Goal: Task Accomplishment & Management: Use online tool/utility

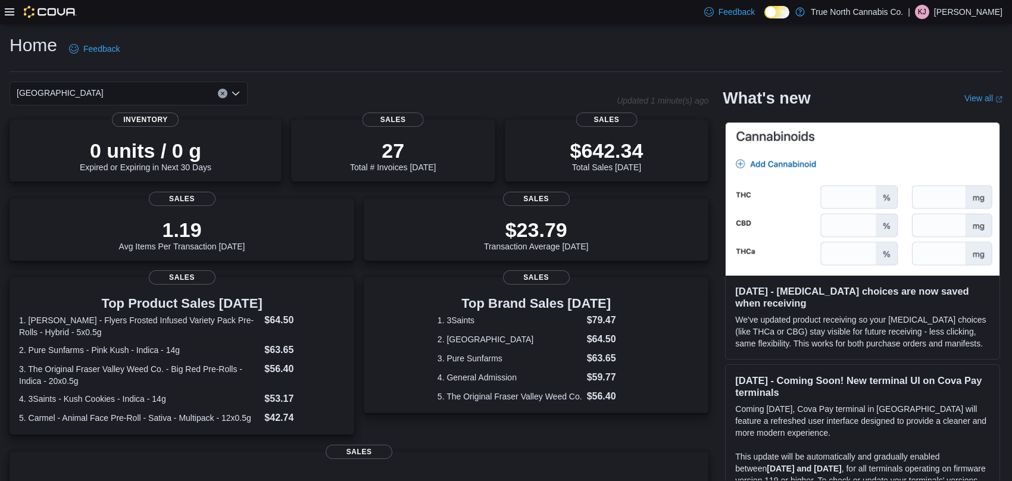
click at [5, 17] on icon at bounding box center [10, 12] width 10 height 10
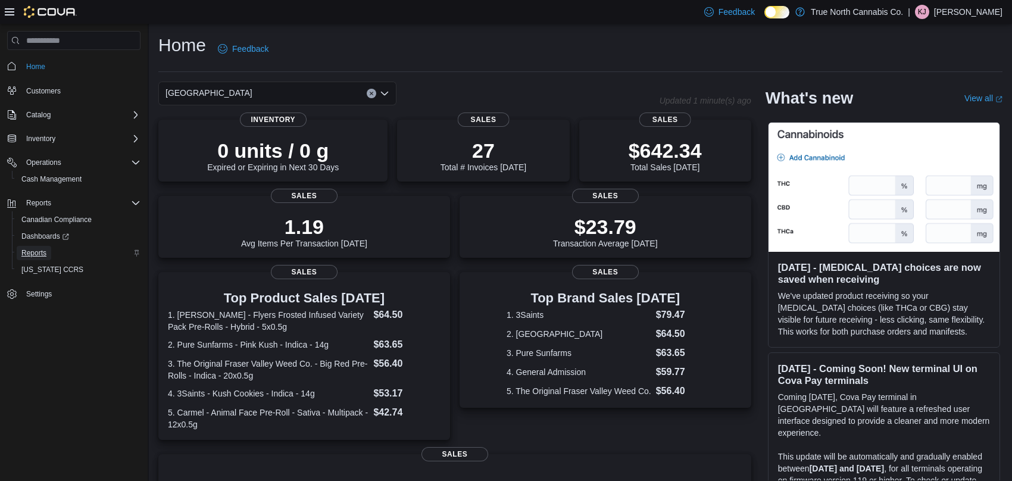
click at [47, 253] on link "Reports" at bounding box center [34, 253] width 35 height 14
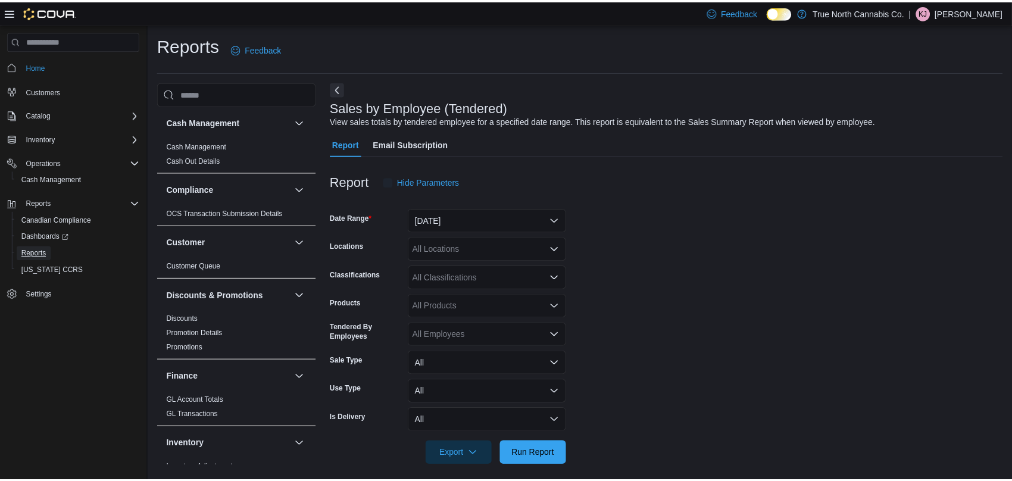
scroll to position [8, 0]
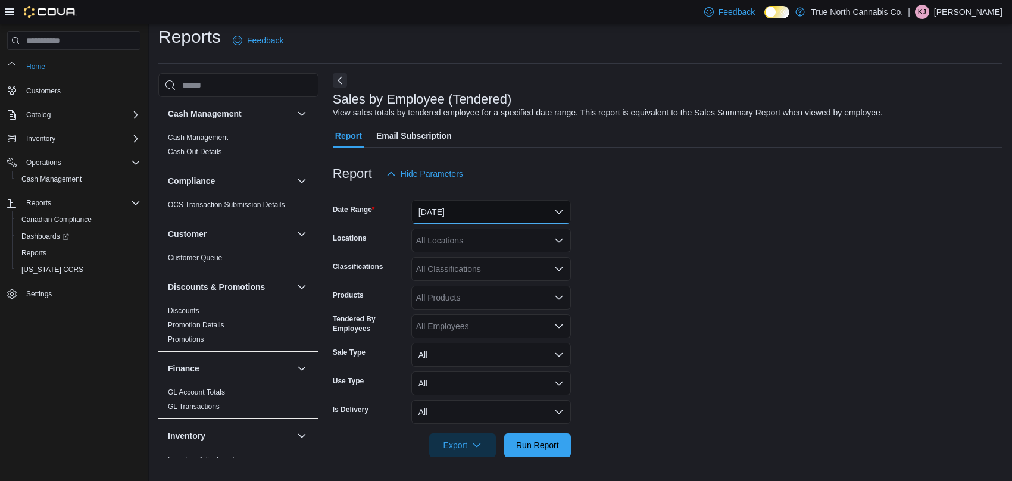
click at [504, 211] on button "[DATE]" at bounding box center [491, 212] width 160 height 24
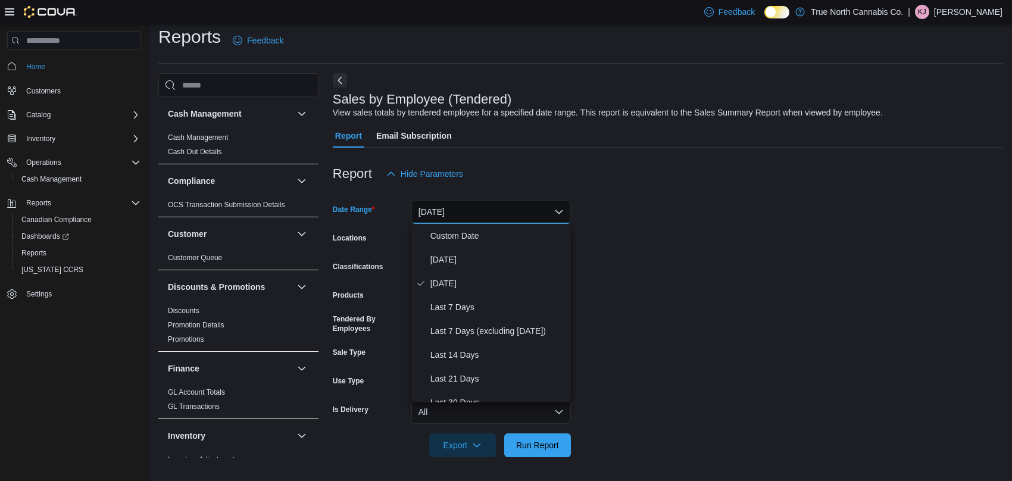
click at [615, 223] on form "Date Range [DATE] Locations All Locations Classifications All Classifications P…" at bounding box center [668, 321] width 670 height 271
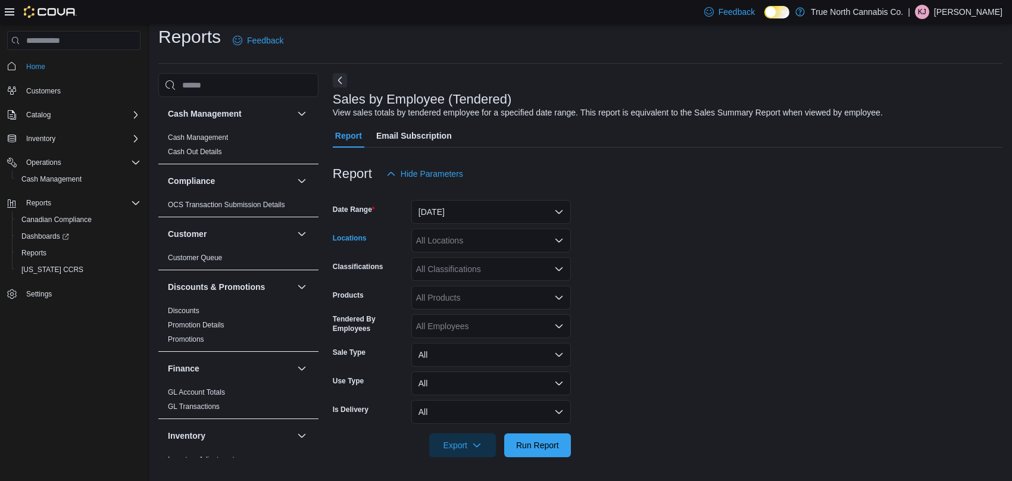
click at [526, 245] on div "All Locations" at bounding box center [491, 241] width 160 height 24
type input "****"
click at [483, 265] on div "[GEOGRAPHIC_DATA]" at bounding box center [491, 261] width 145 height 12
click at [613, 310] on form "Date Range [DATE] Locations [GEOGRAPHIC_DATA] Classifications All Classificatio…" at bounding box center [668, 321] width 670 height 271
click at [547, 435] on span "Run Report" at bounding box center [537, 445] width 52 height 24
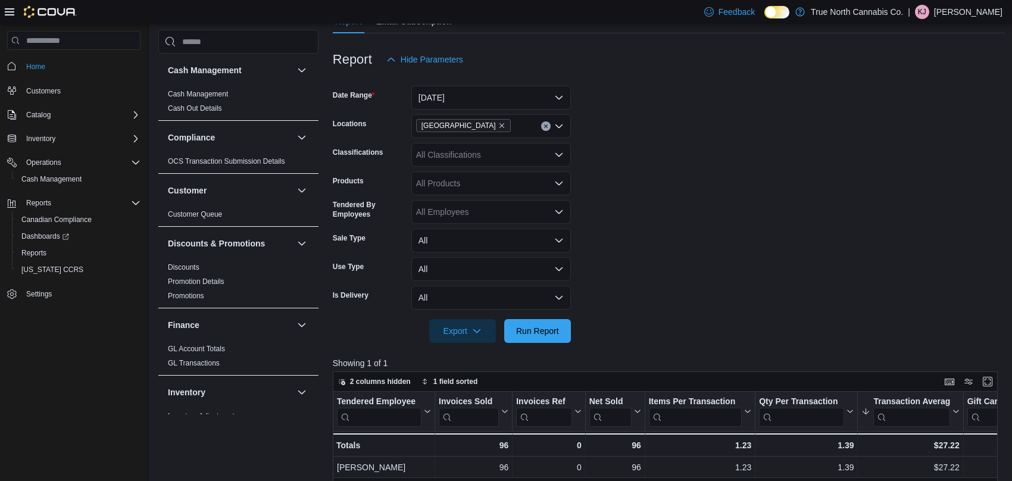
scroll to position [114, 0]
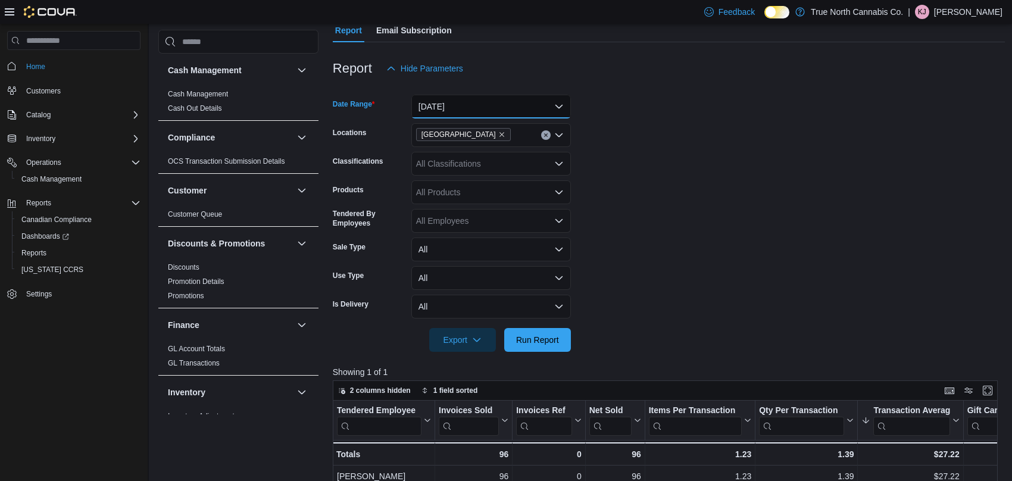
click at [514, 107] on button "[DATE]" at bounding box center [491, 107] width 160 height 24
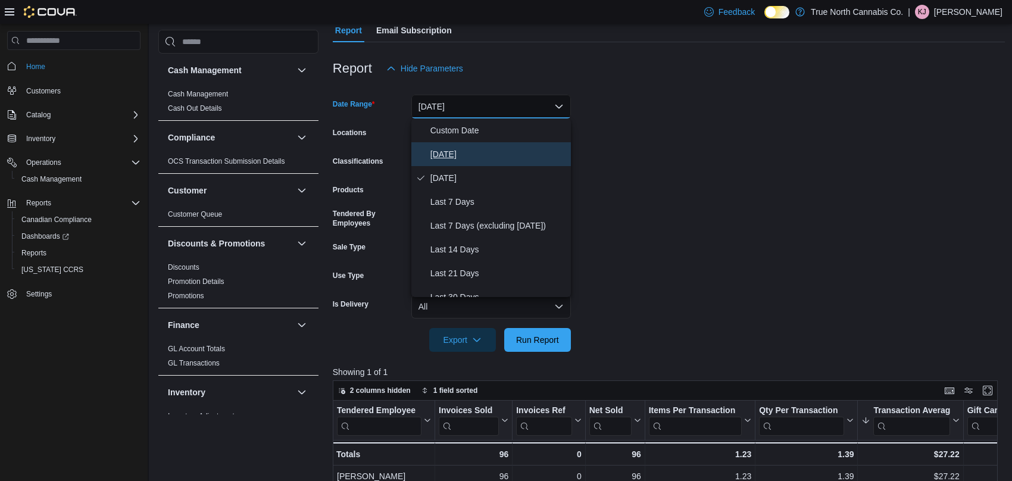
click at [483, 148] on span "[DATE]" at bounding box center [498, 154] width 136 height 14
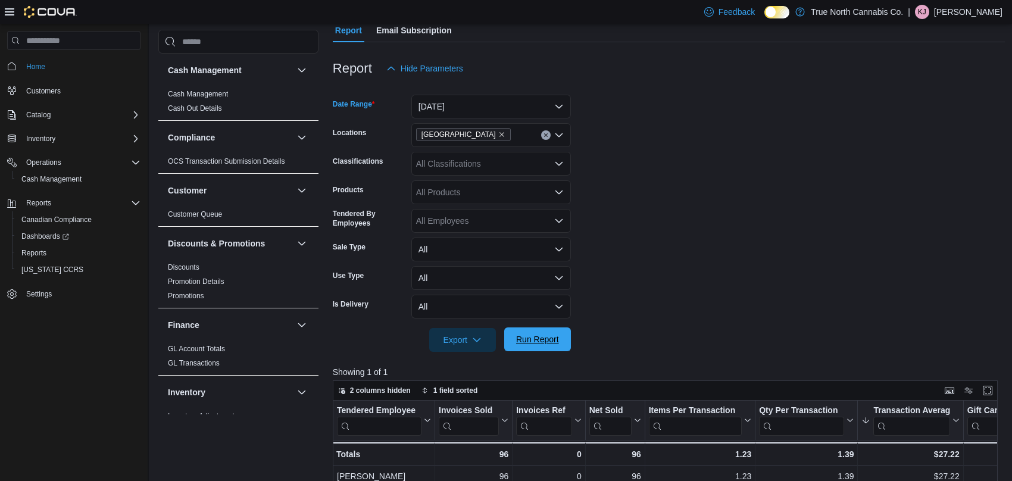
click at [535, 338] on span "Run Report" at bounding box center [537, 339] width 43 height 12
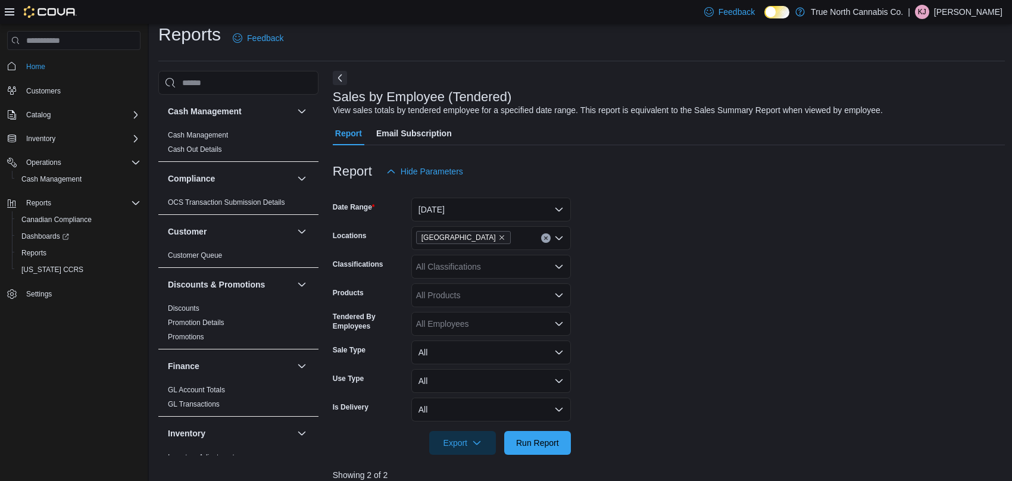
scroll to position [2, 0]
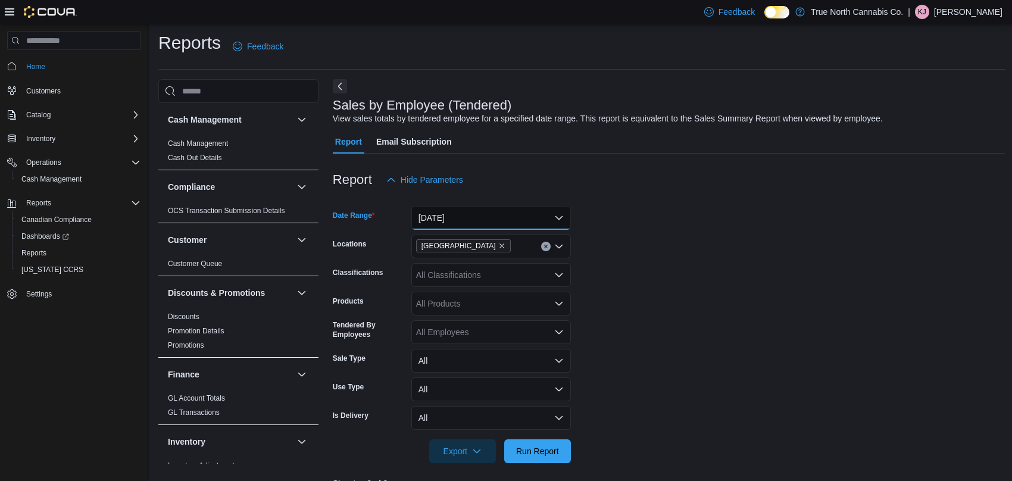
click at [524, 213] on button "[DATE]" at bounding box center [491, 218] width 160 height 24
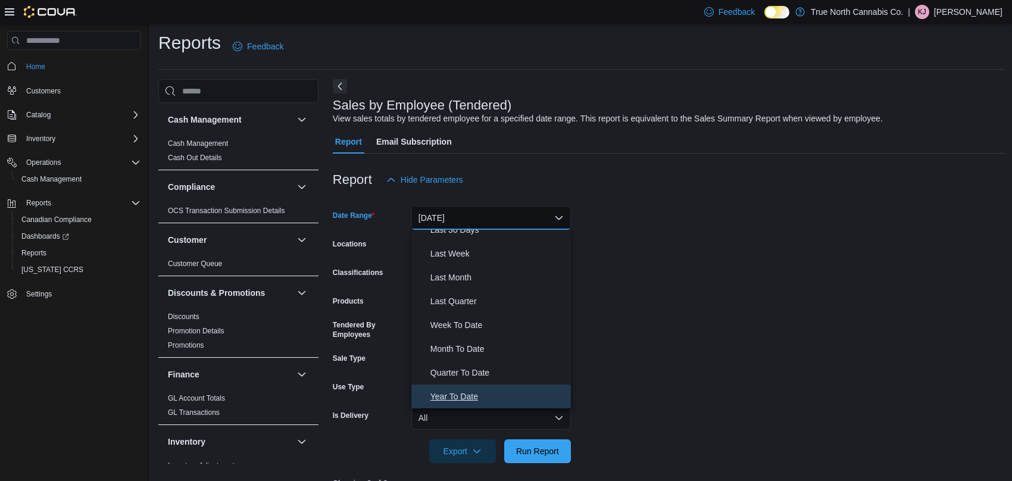
click at [491, 401] on span "Year To Date" at bounding box center [498, 396] width 136 height 14
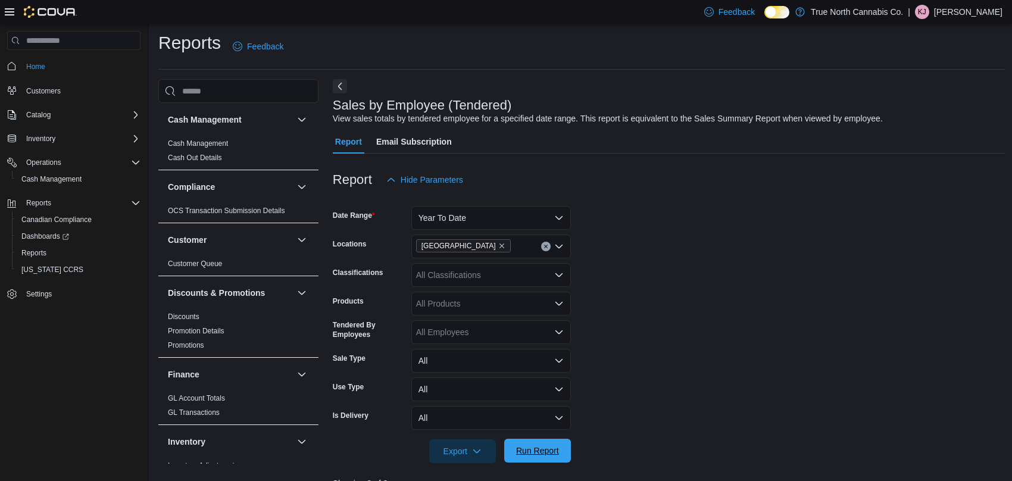
click at [533, 453] on span "Run Report" at bounding box center [537, 451] width 43 height 12
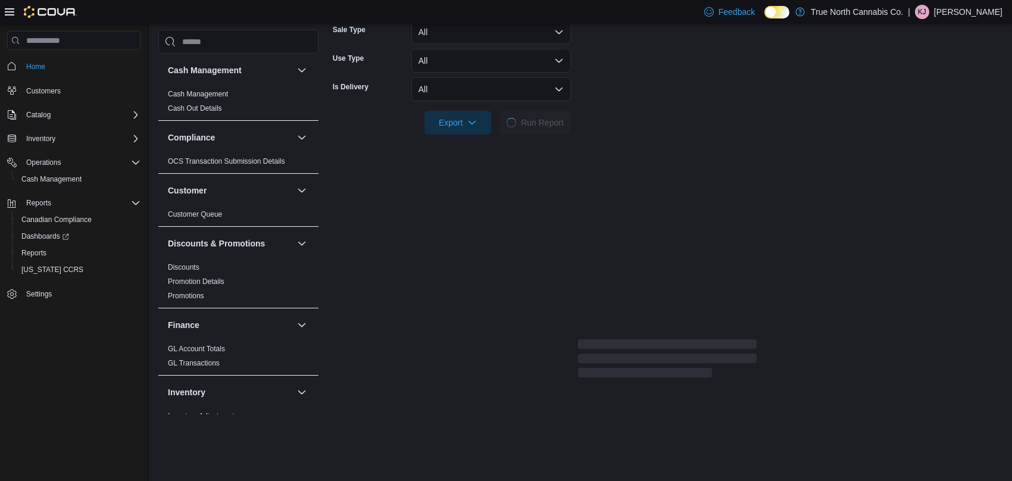
scroll to position [345, 0]
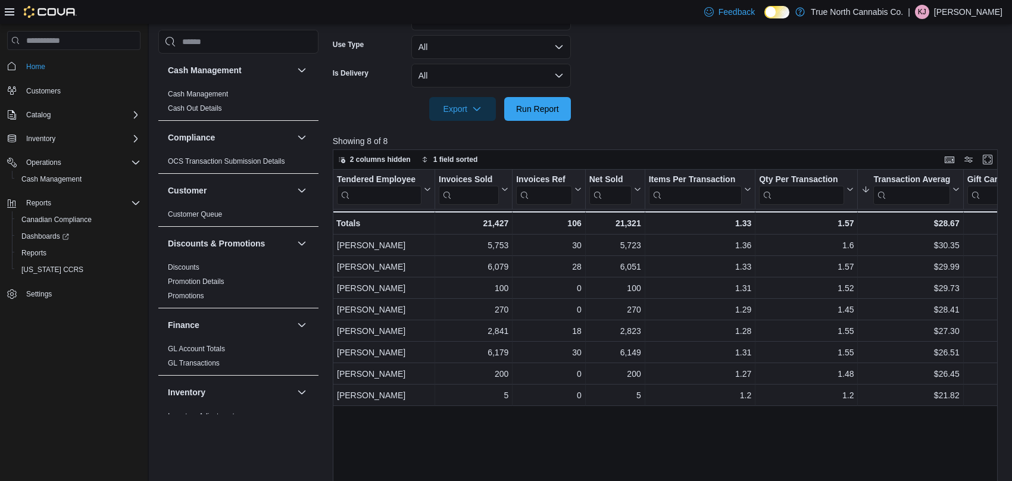
click at [962, 7] on p "[PERSON_NAME]" at bounding box center [968, 12] width 68 height 14
click at [908, 120] on button "Sign Out" at bounding box center [943, 115] width 110 height 19
